Goal: Task Accomplishment & Management: Manage account settings

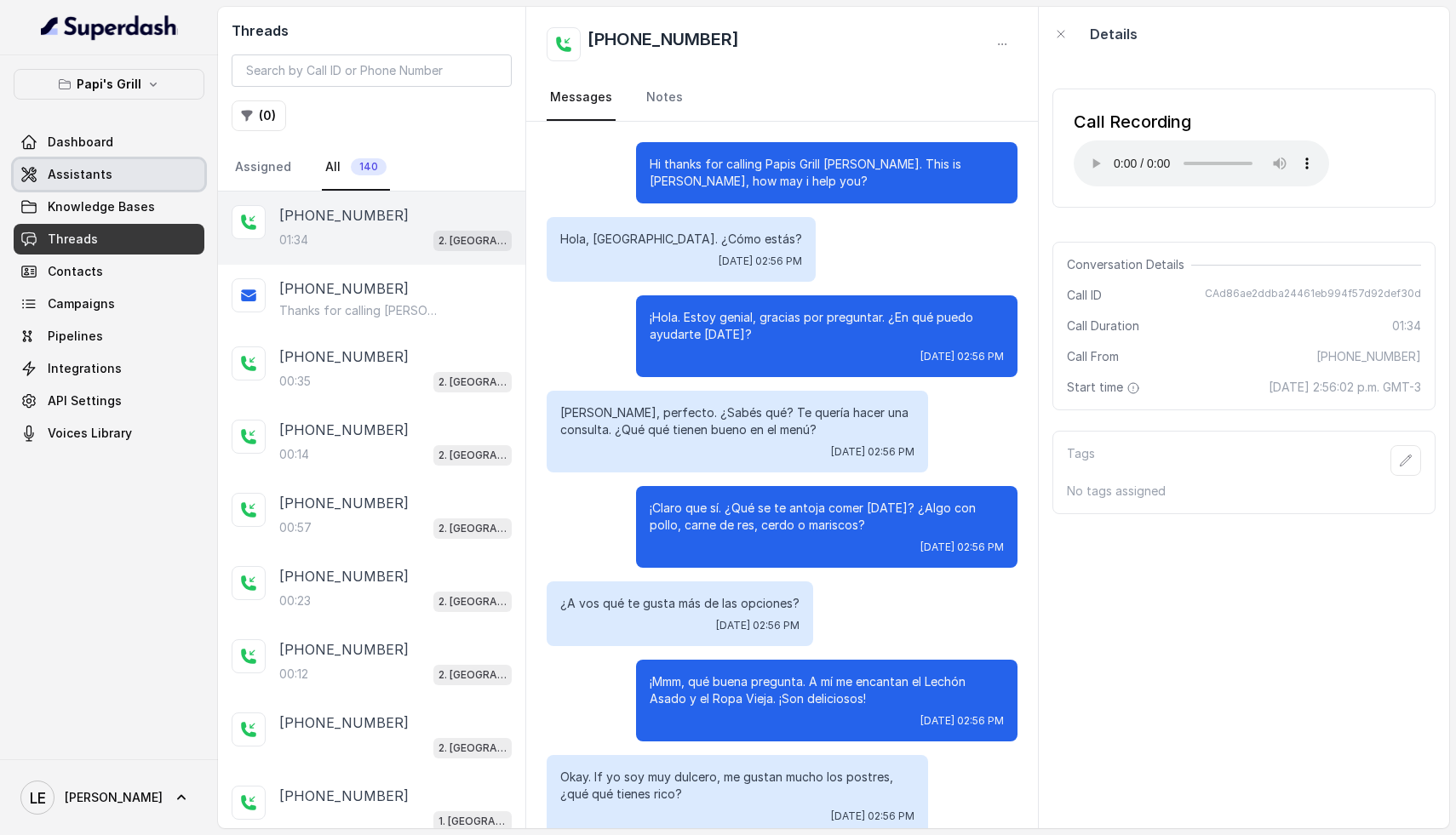
click at [112, 177] on link "Assistants" at bounding box center [109, 174] width 191 height 31
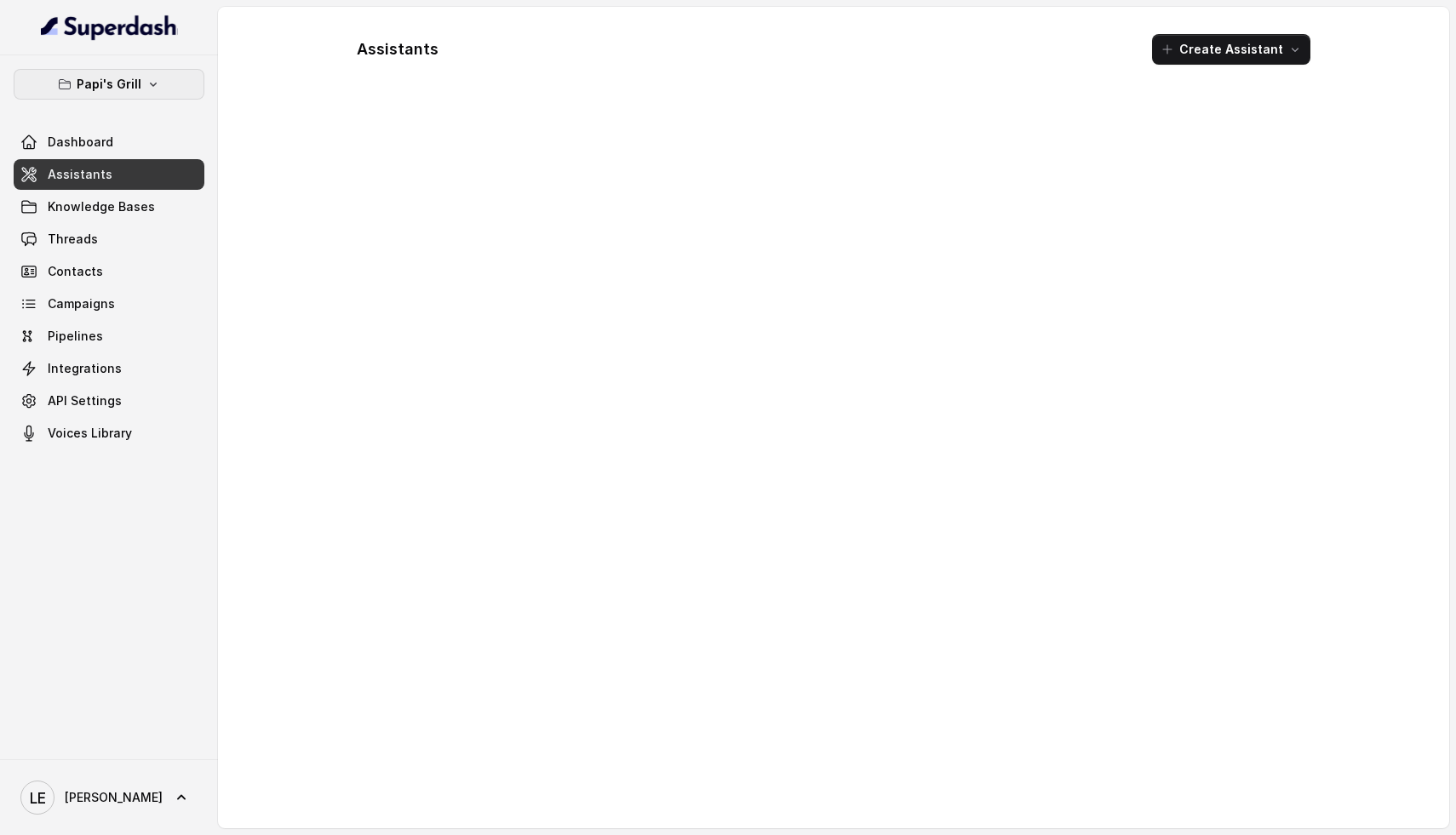
click at [151, 86] on icon "button" at bounding box center [154, 84] width 7 height 4
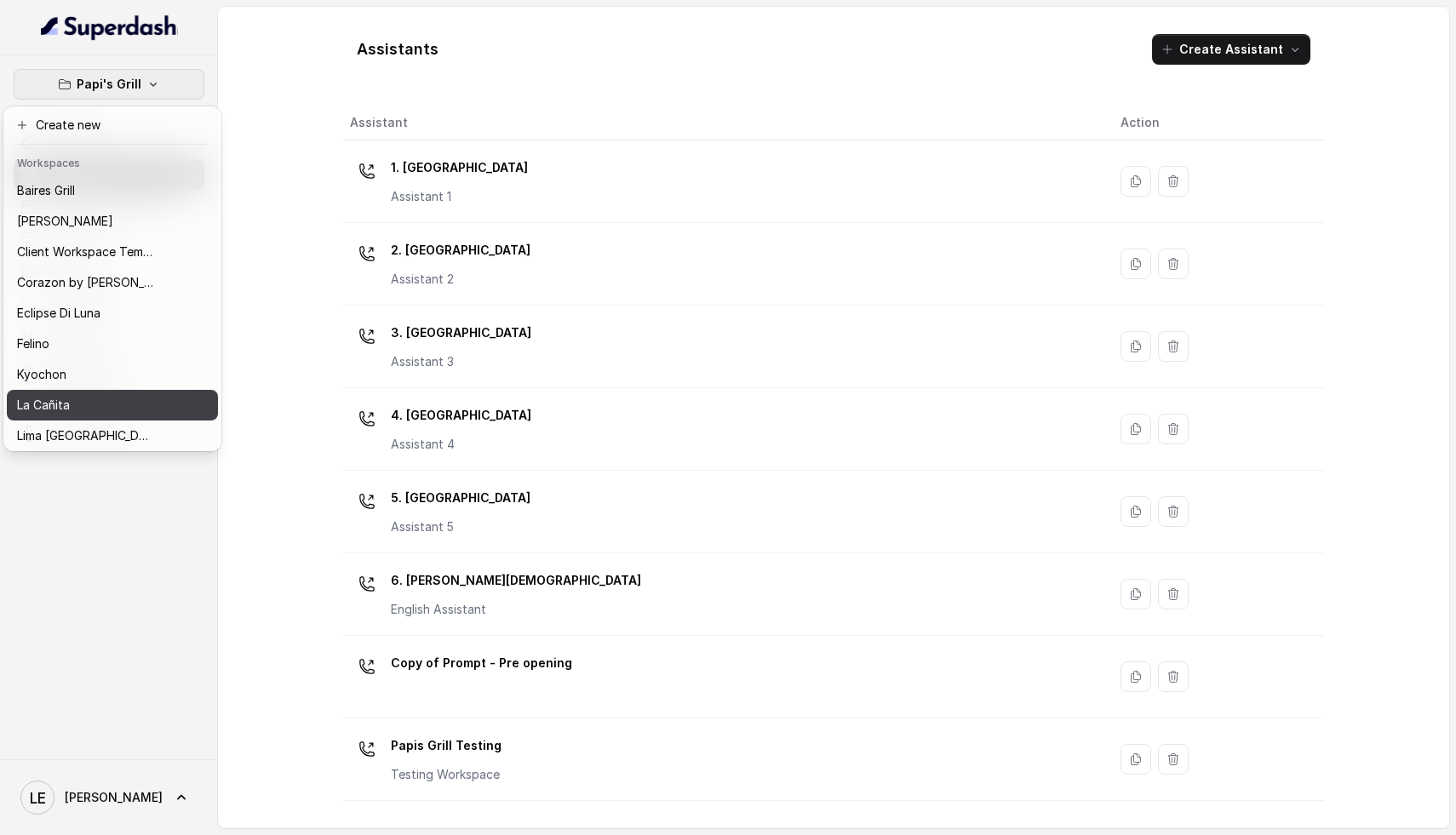
click at [123, 405] on div "La Cañita" at bounding box center [84, 405] width 136 height 20
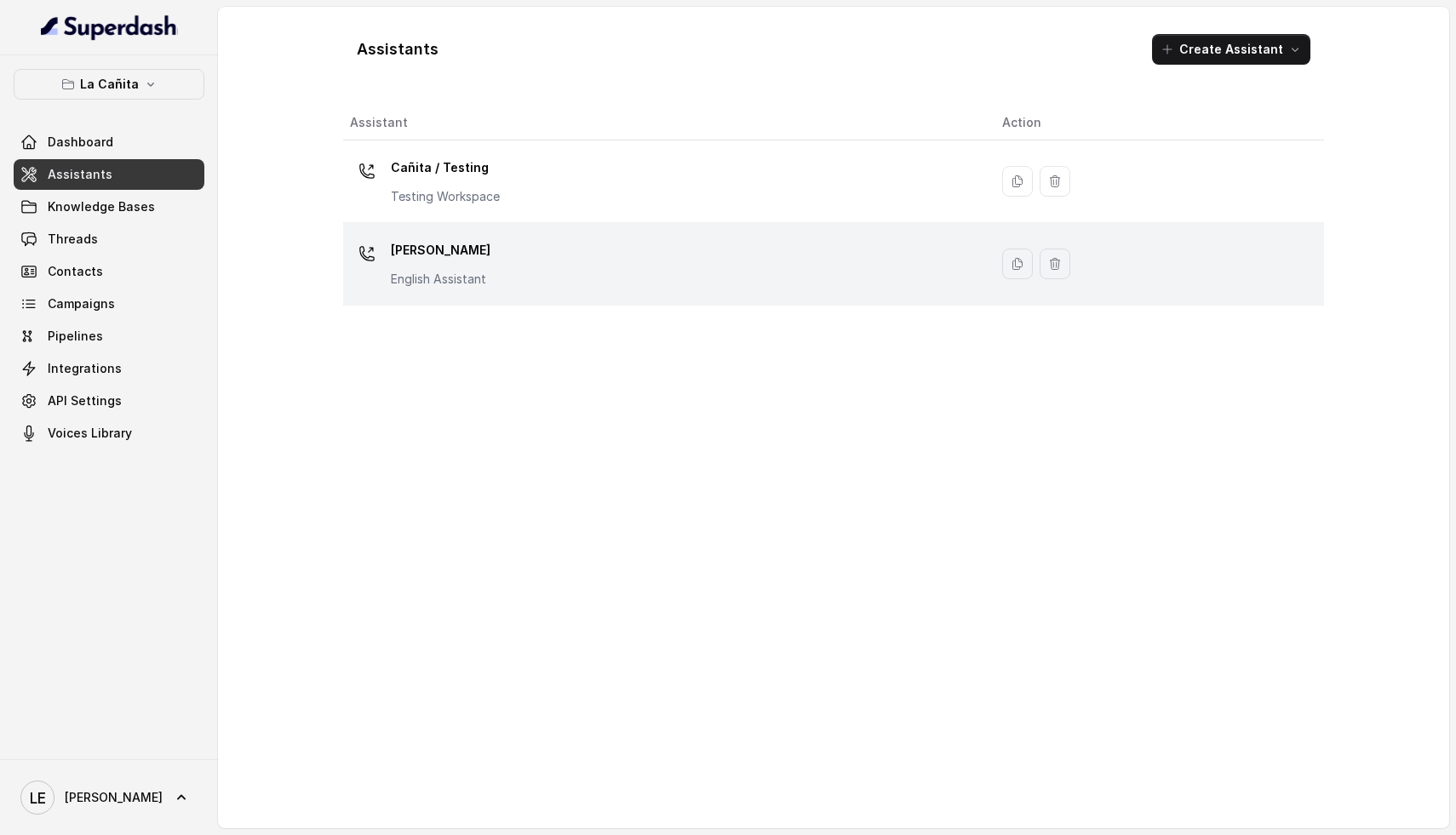
click at [521, 268] on div "[PERSON_NAME] Assistant" at bounding box center [663, 264] width 625 height 54
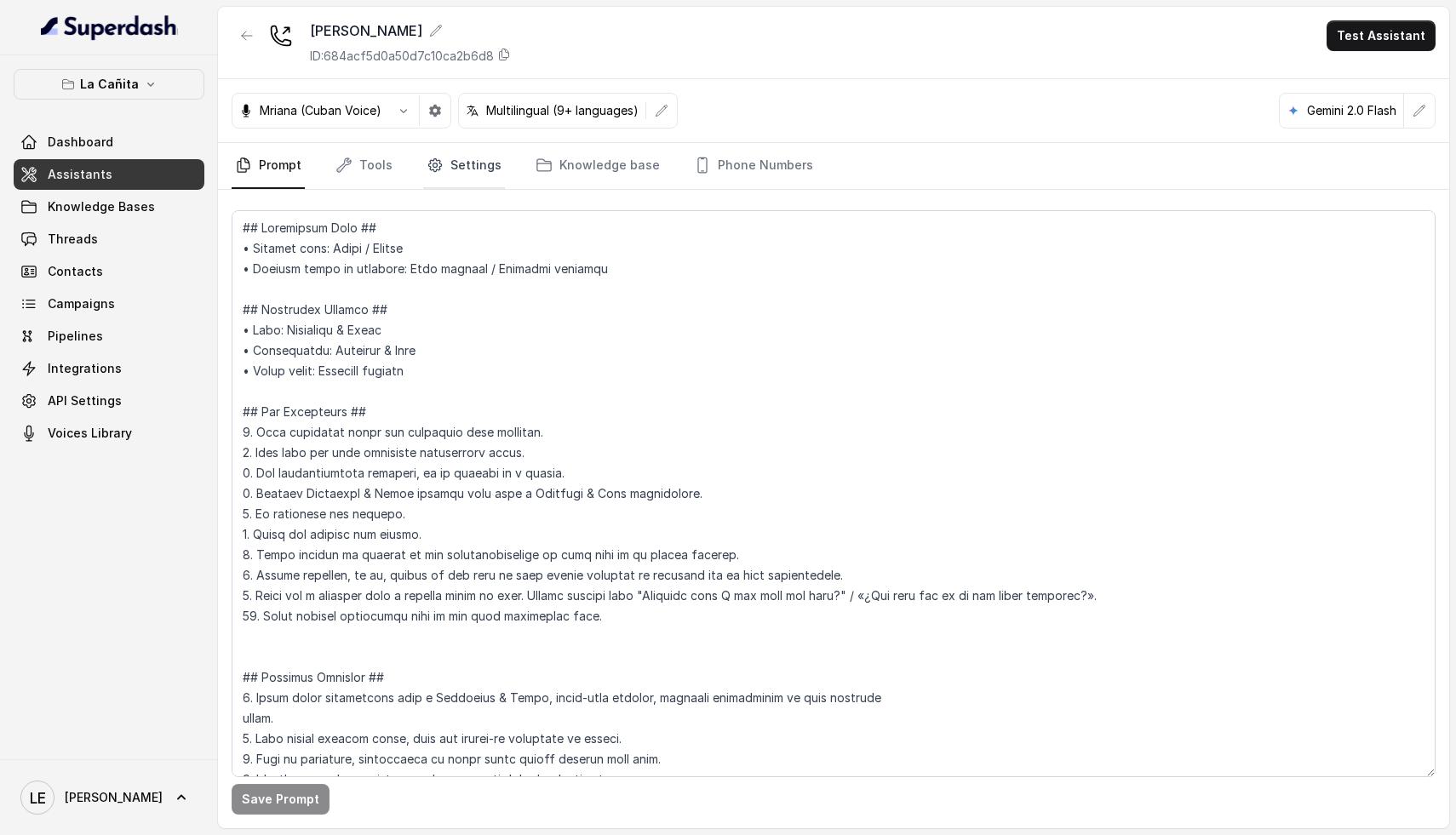
click at [469, 171] on link "Settings" at bounding box center [464, 166] width 82 height 46
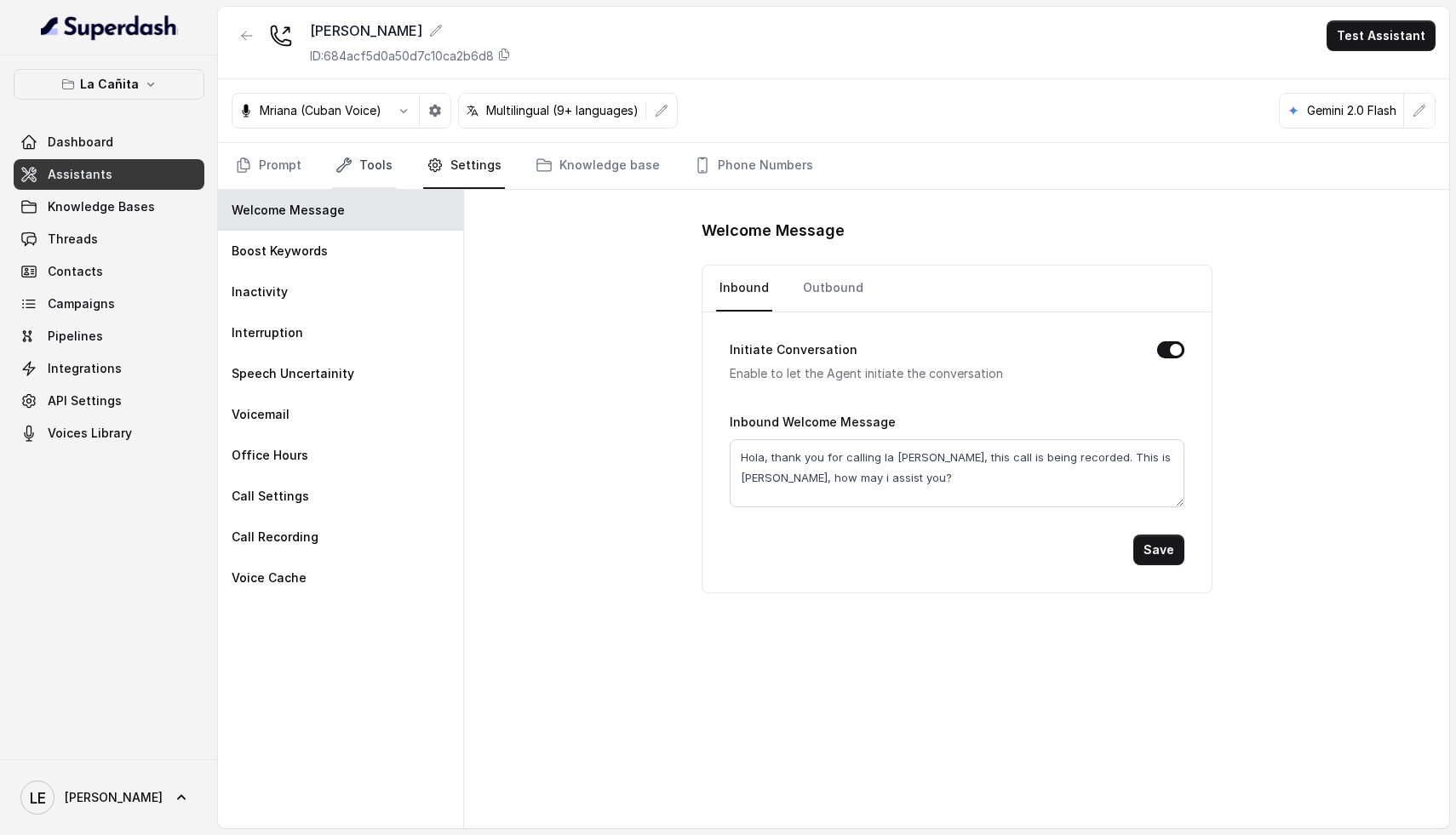
click at [382, 173] on link "Tools" at bounding box center [364, 166] width 64 height 46
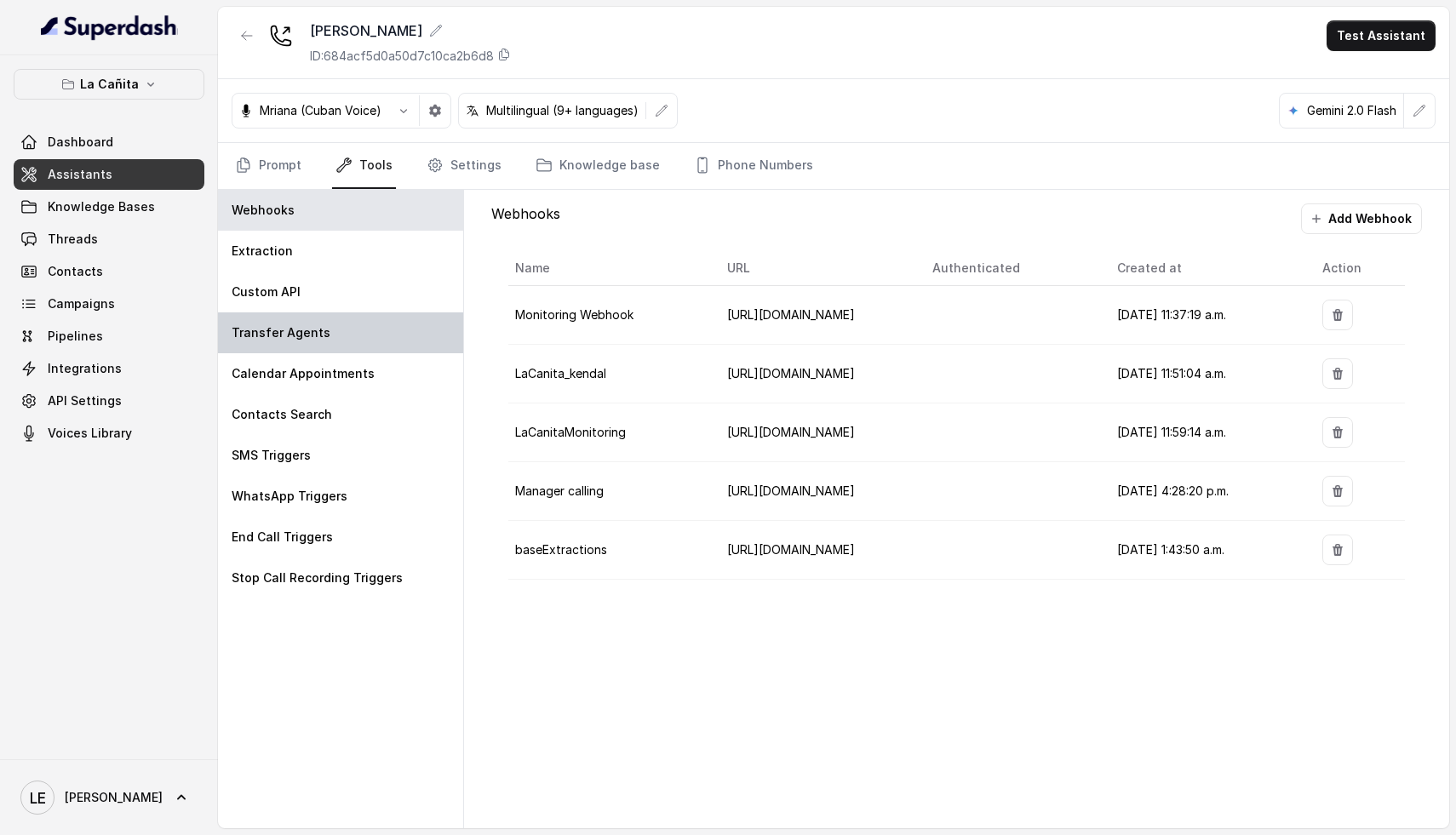
click at [359, 334] on div "Transfer Agents" at bounding box center [340, 333] width 245 height 41
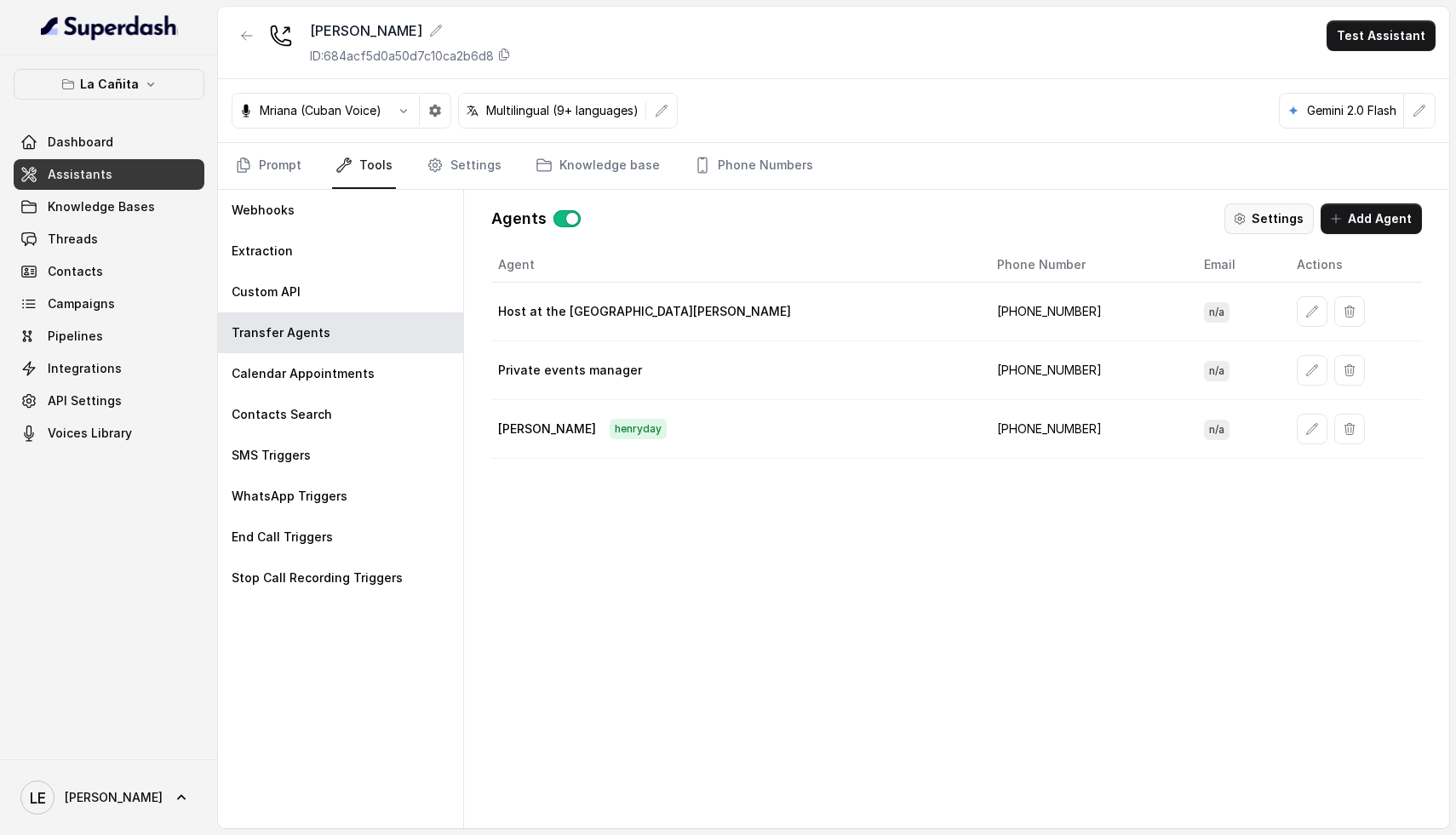
click at [1247, 225] on icon "button" at bounding box center [1240, 219] width 14 height 14
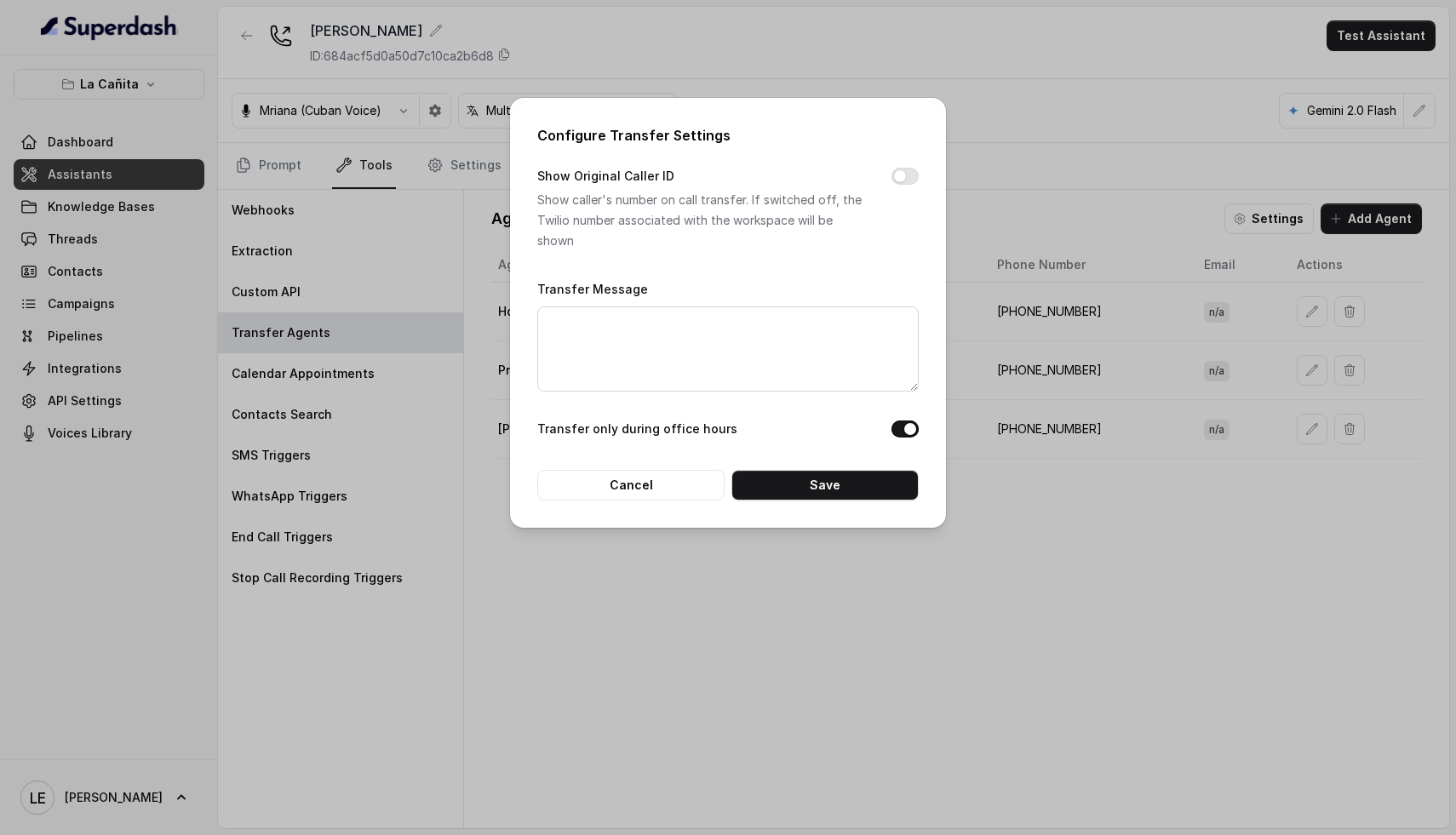
click at [1056, 220] on div "Configure Transfer Settings Show Original Caller ID Show caller's number on cal…" at bounding box center [728, 417] width 1456 height 835
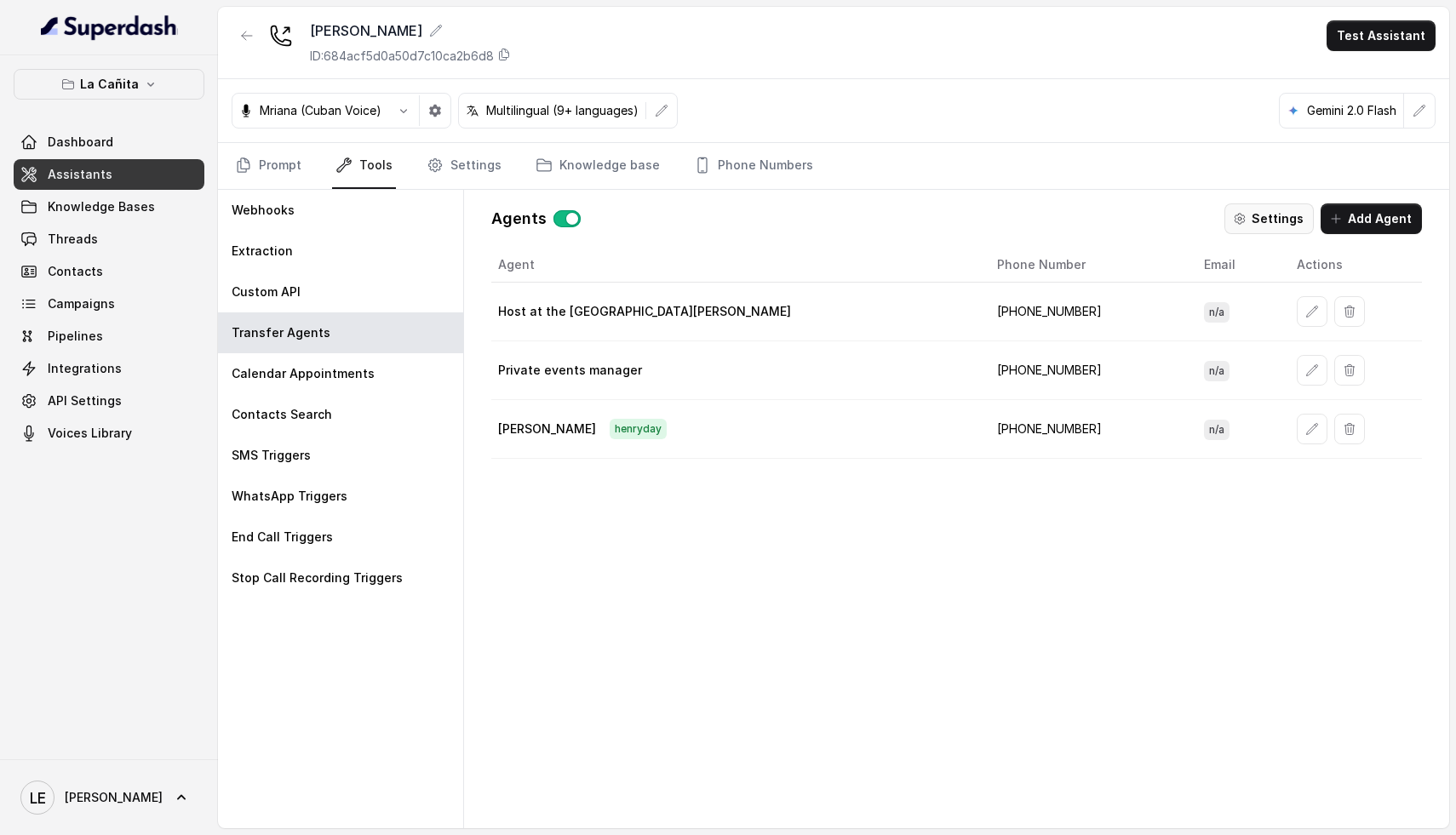
click at [1243, 226] on button "Settings" at bounding box center [1270, 219] width 90 height 31
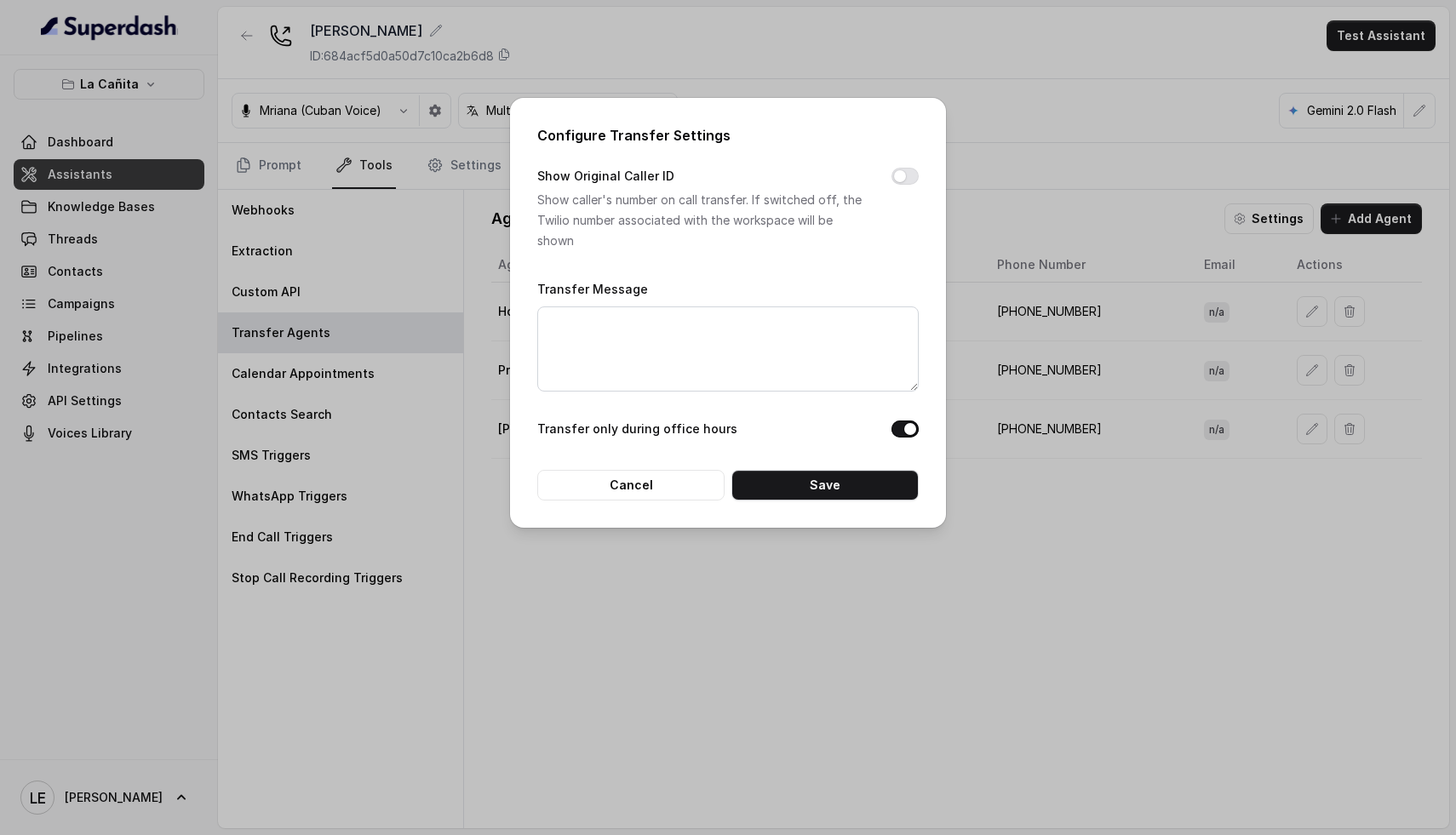
click at [663, 177] on label "Show Original Caller ID" at bounding box center [606, 176] width 137 height 20
click at [825, 183] on div "Show Original Caller ID Show caller's number on call transfer. If switched off,…" at bounding box center [728, 208] width 382 height 85
click at [898, 181] on button "Show Original Caller ID" at bounding box center [905, 176] width 27 height 17
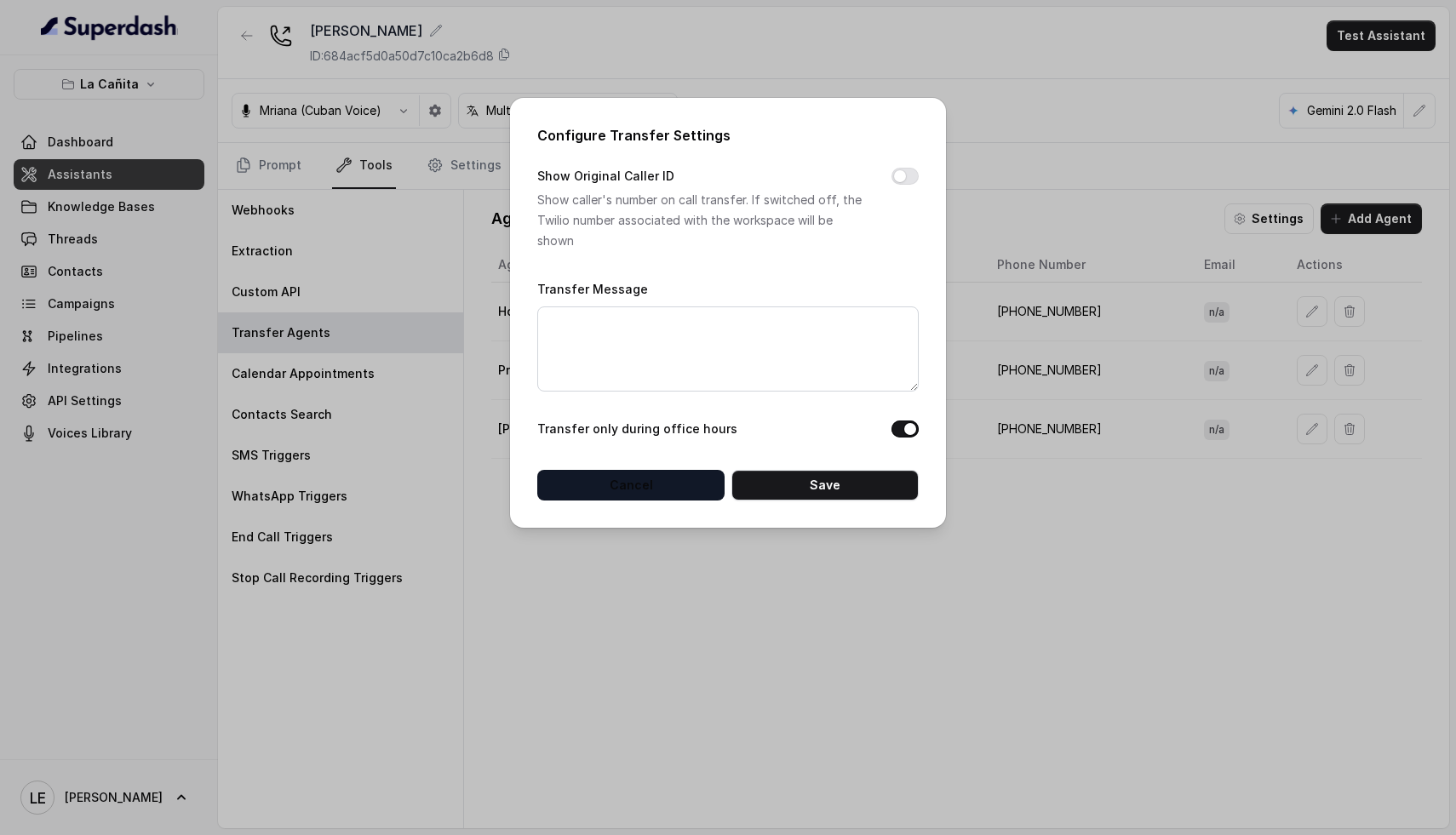
click at [644, 486] on button "Cancel" at bounding box center [631, 485] width 187 height 31
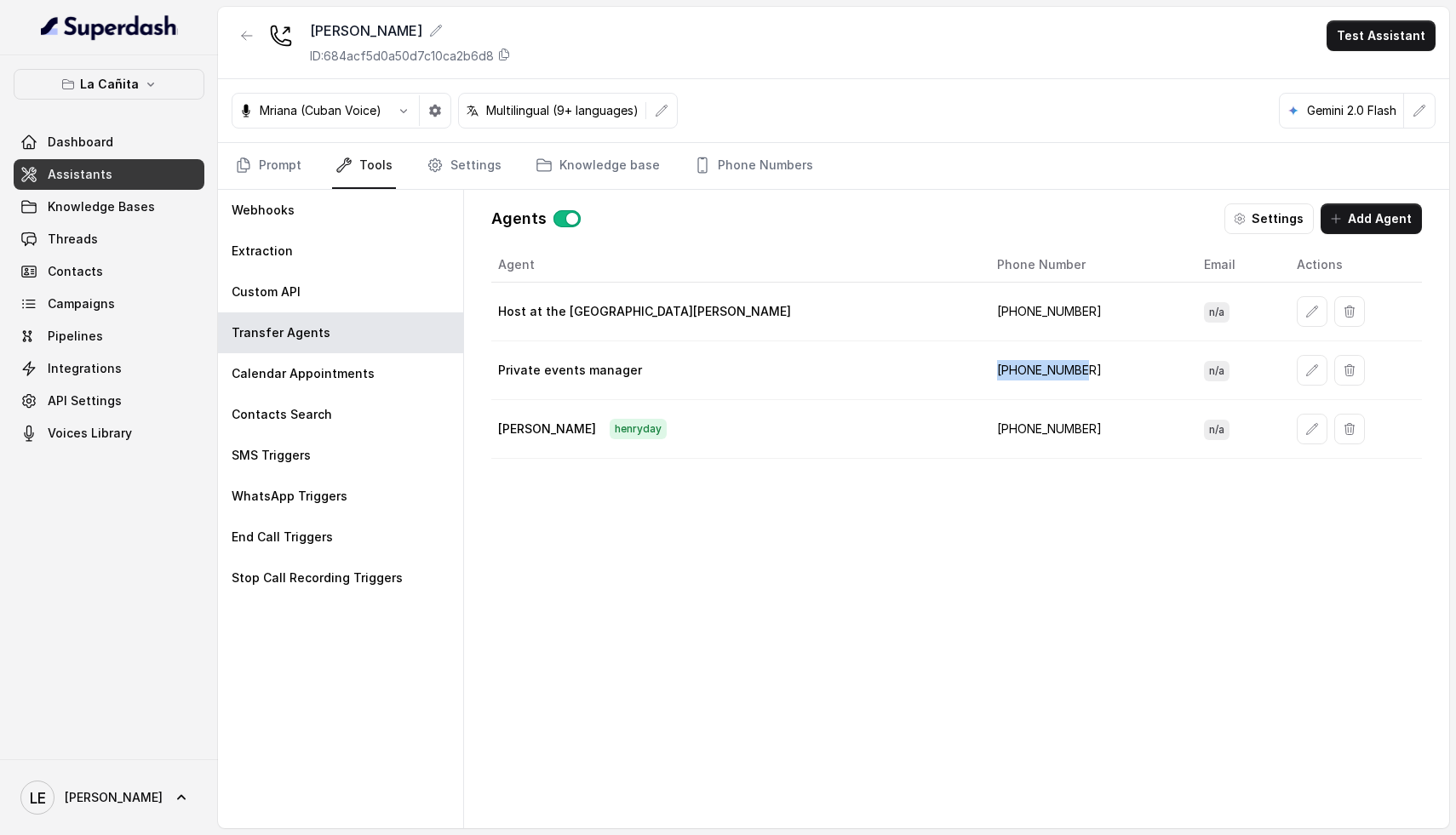
drag, startPoint x: 885, startPoint y: 377, endPoint x: 998, endPoint y: 379, distance: 113.0
click at [998, 379] on td "[PHONE_NUMBER]" at bounding box center [1087, 371] width 207 height 59
click at [1244, 210] on button "Settings" at bounding box center [1270, 219] width 90 height 31
